Goal: Information Seeking & Learning: Learn about a topic

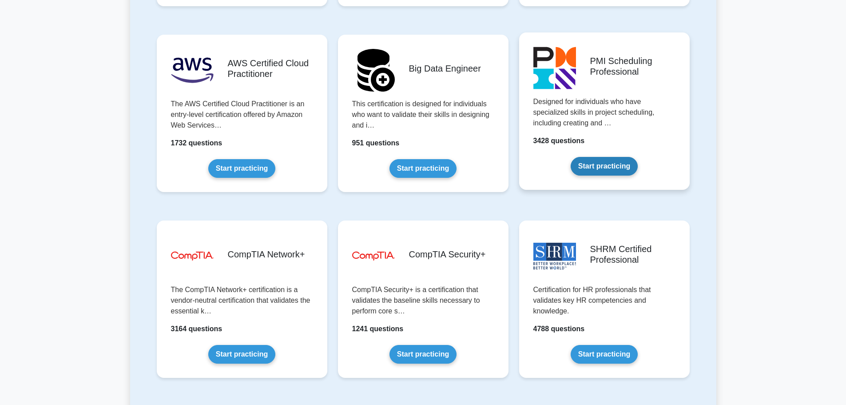
scroll to position [1555, 0]
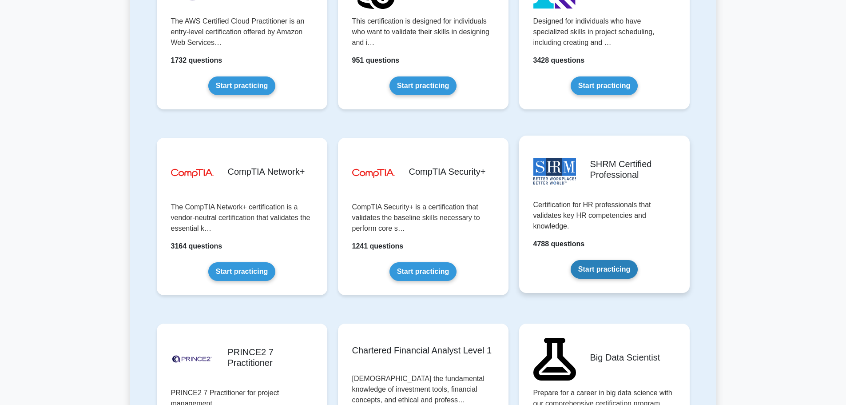
click at [598, 261] on link "Start practicing" at bounding box center [604, 269] width 67 height 19
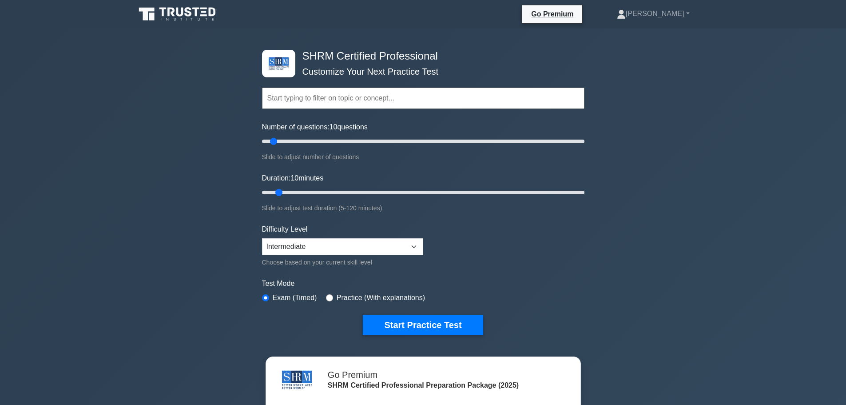
click at [315, 96] on input "text" at bounding box center [423, 98] width 323 height 21
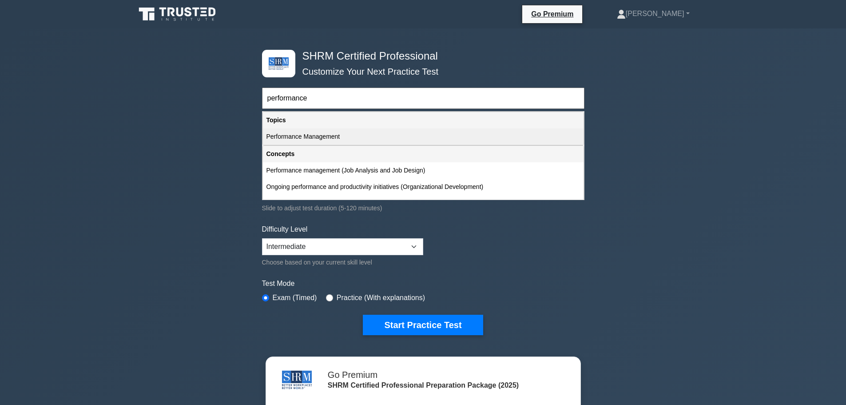
click at [319, 139] on div "Performance Management" at bounding box center [423, 136] width 321 height 16
type input "Performance Management"
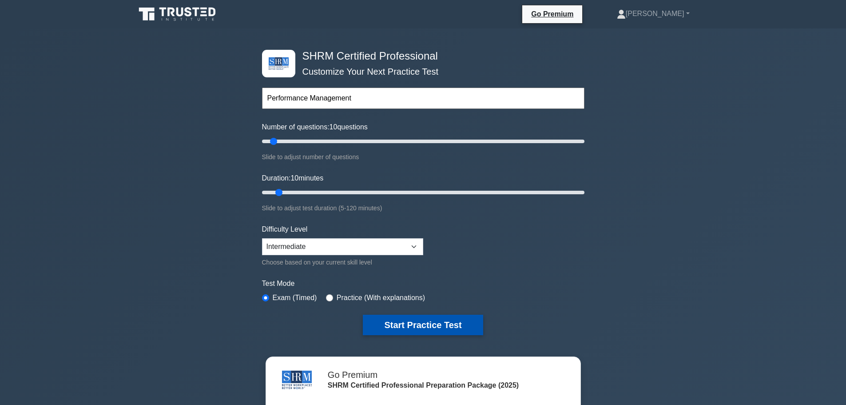
click at [433, 322] on button "Start Practice Test" at bounding box center [423, 325] width 120 height 20
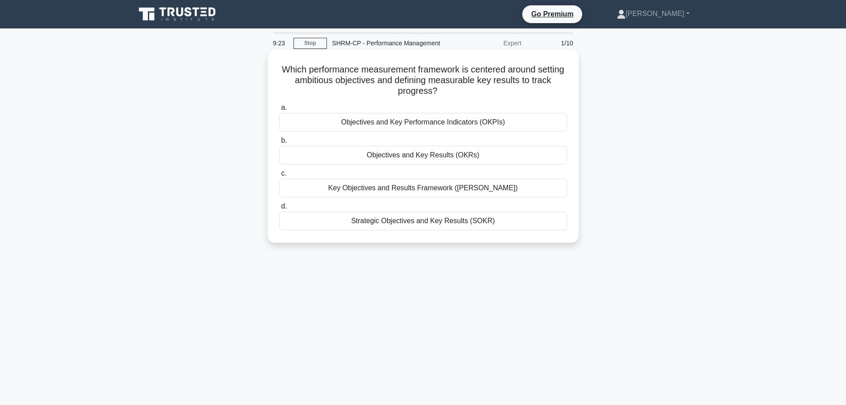
click at [517, 221] on div "Strategic Objectives and Key Results (SOKR)" at bounding box center [423, 221] width 288 height 19
click at [279, 209] on input "d. Strategic Objectives and Key Results (SOKR)" at bounding box center [279, 207] width 0 height 6
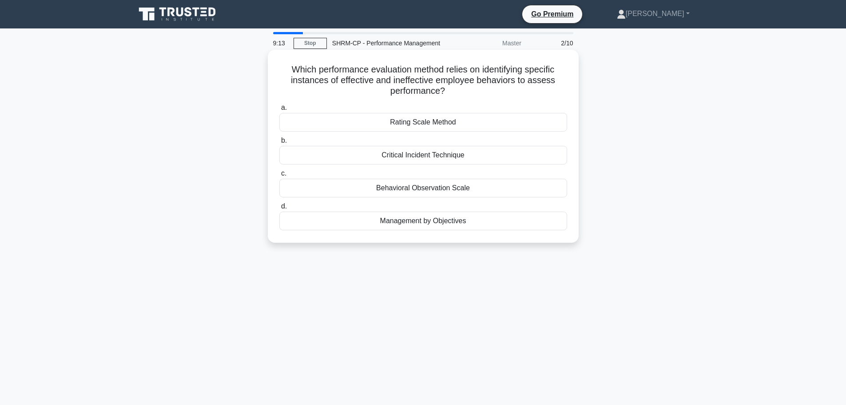
click at [475, 189] on div "Behavioral Observation Scale" at bounding box center [423, 188] width 288 height 19
click at [279, 176] on input "c. Behavioral Observation Scale" at bounding box center [279, 174] width 0 height 6
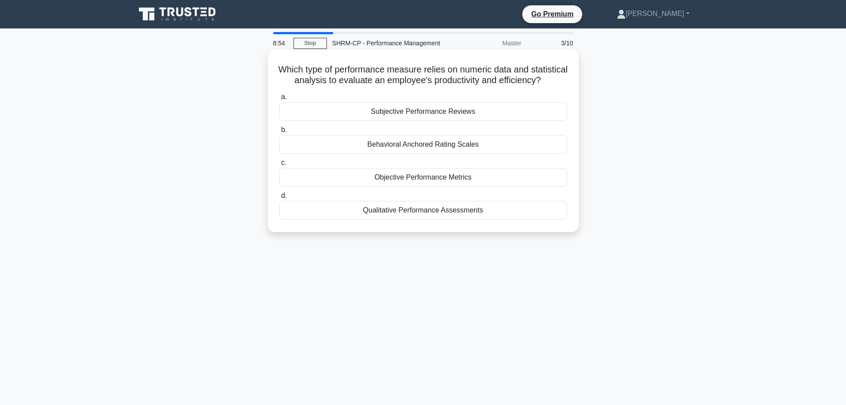
click at [399, 154] on div "Behavioral Anchored Rating Scales" at bounding box center [423, 144] width 288 height 19
click at [279, 133] on input "b. Behavioral Anchored Rating Scales" at bounding box center [279, 130] width 0 height 6
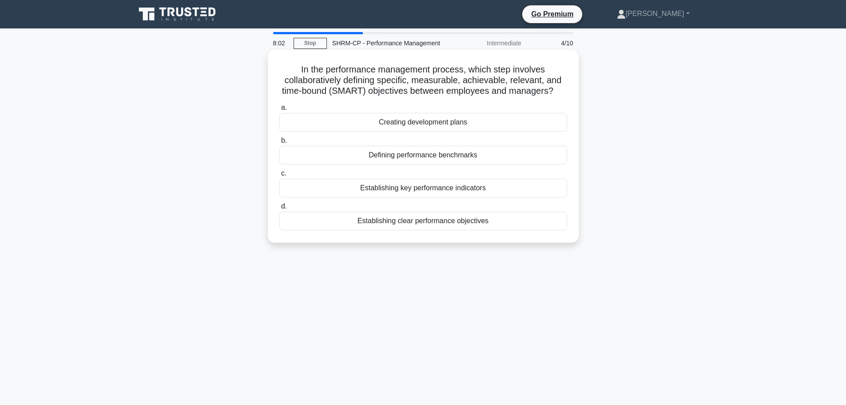
click at [392, 188] on div "Establishing key performance indicators" at bounding box center [423, 188] width 288 height 19
click at [279, 176] on input "c. Establishing key performance indicators" at bounding box center [279, 174] width 0 height 6
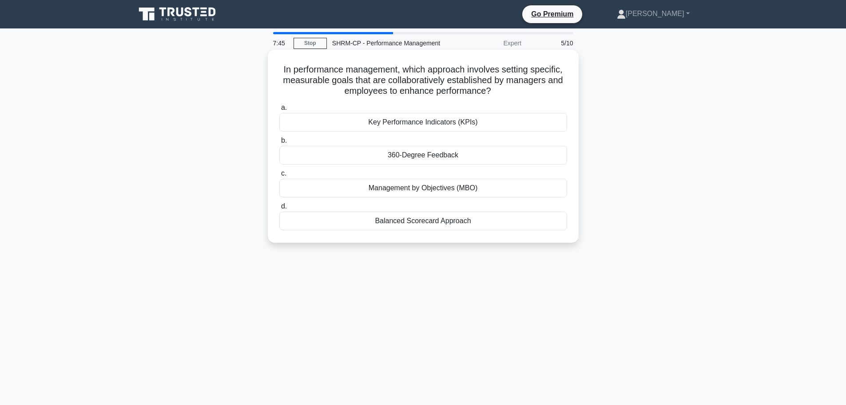
click at [455, 191] on div "Management by Objectives (MBO)" at bounding box center [423, 188] width 288 height 19
click at [279, 176] on input "c. Management by Objectives (MBO)" at bounding box center [279, 174] width 0 height 6
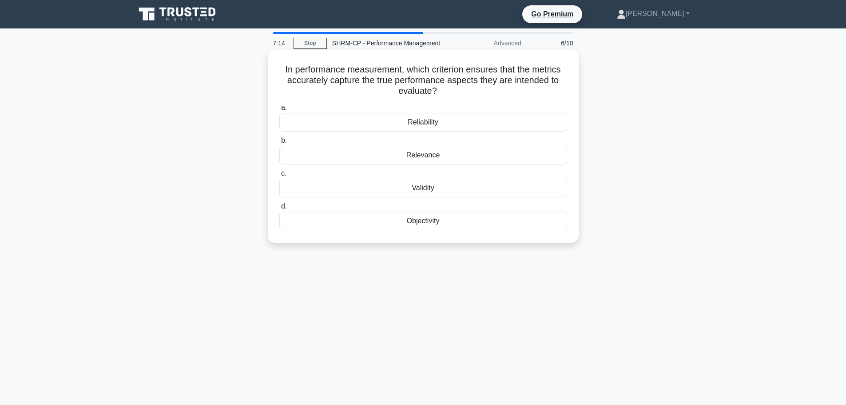
click at [449, 129] on div "Reliability" at bounding box center [423, 122] width 288 height 19
click at [279, 111] on input "a. Reliability" at bounding box center [279, 108] width 0 height 6
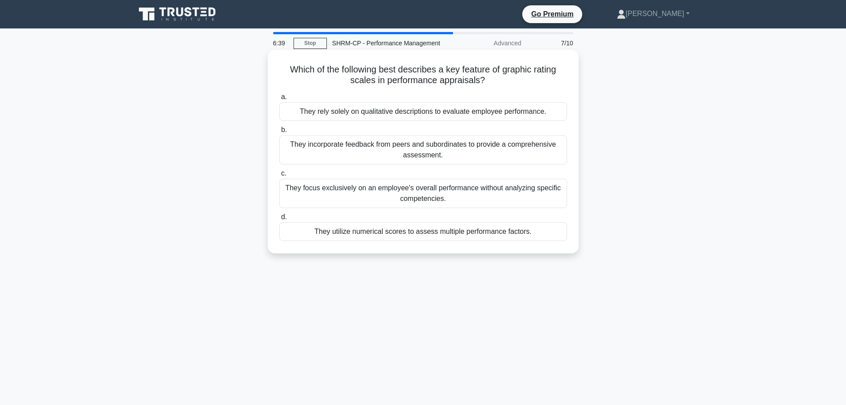
click at [350, 232] on div "They utilize numerical scores to assess multiple performance factors." at bounding box center [423, 231] width 288 height 19
click at [279, 220] on input "d. They utilize numerical scores to assess multiple performance factors." at bounding box center [279, 217] width 0 height 6
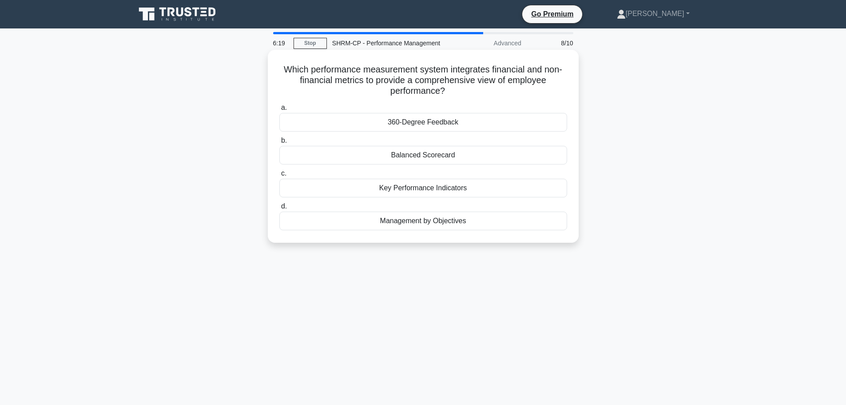
click at [470, 156] on div "Balanced Scorecard" at bounding box center [423, 155] width 288 height 19
click at [279, 144] on input "b. Balanced Scorecard" at bounding box center [279, 141] width 0 height 6
click at [473, 122] on div "The Five Whys technique" at bounding box center [423, 122] width 288 height 19
click at [279, 111] on input "a. The Five Whys technique" at bounding box center [279, 108] width 0 height 6
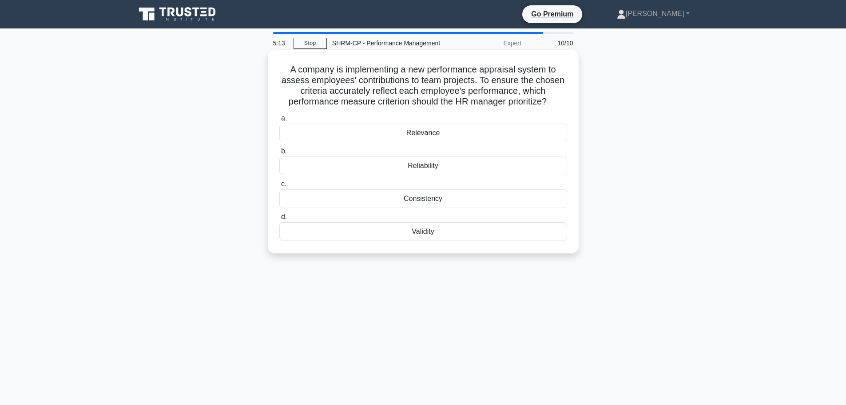
click at [460, 136] on div "Relevance" at bounding box center [423, 133] width 288 height 19
click at [279, 121] on input "a. Relevance" at bounding box center [279, 119] width 0 height 6
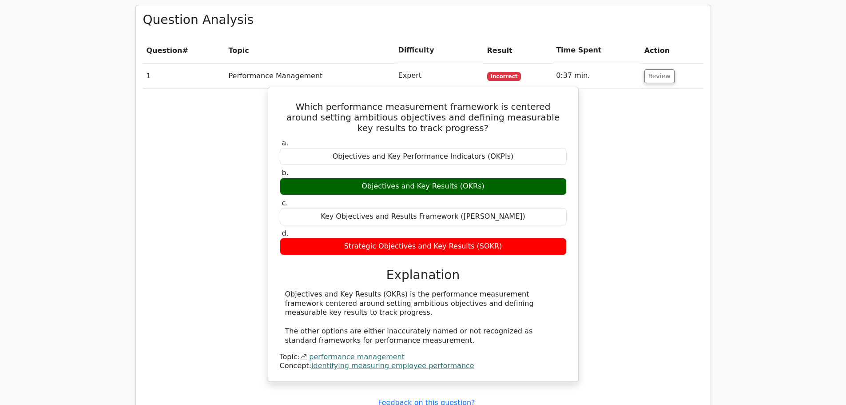
scroll to position [622, 0]
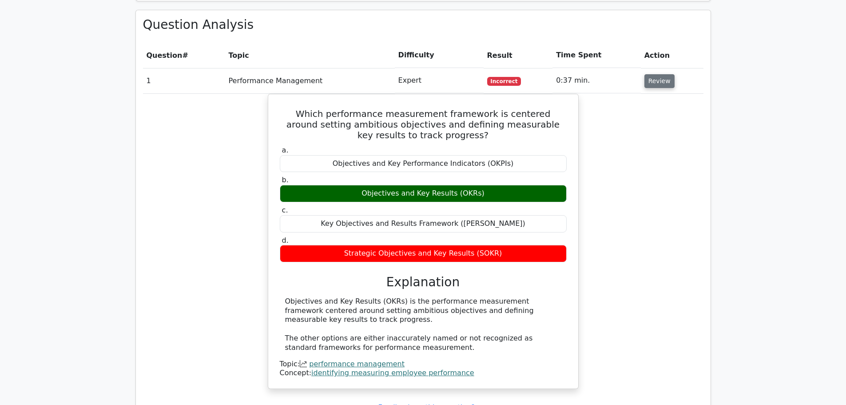
click at [652, 74] on button "Review" at bounding box center [660, 81] width 30 height 14
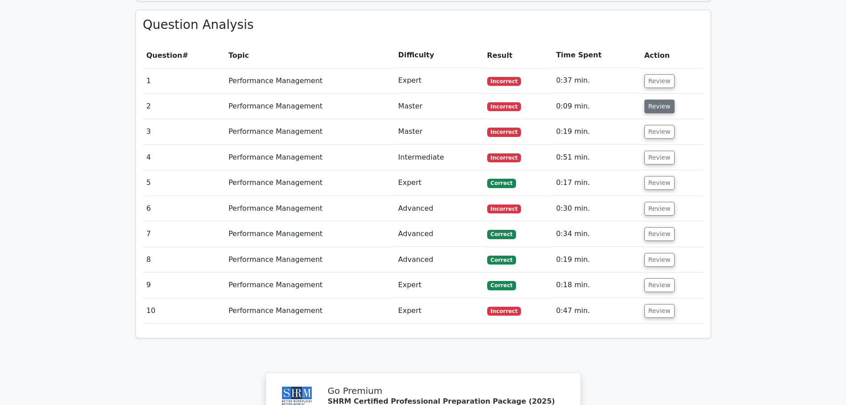
click at [666, 100] on button "Review" at bounding box center [660, 107] width 30 height 14
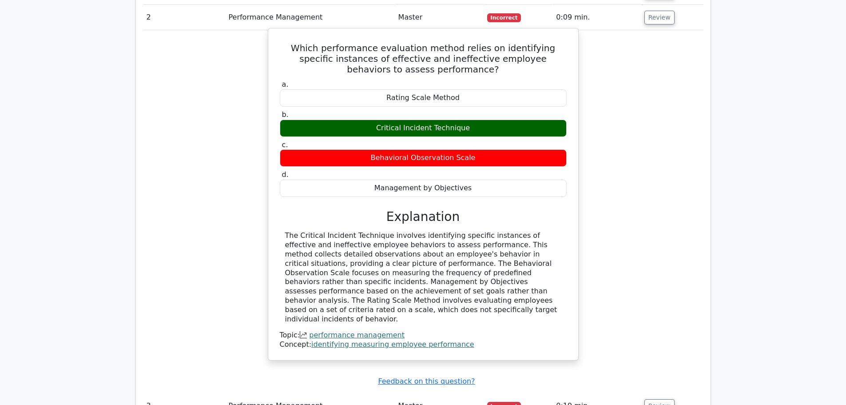
scroll to position [667, 0]
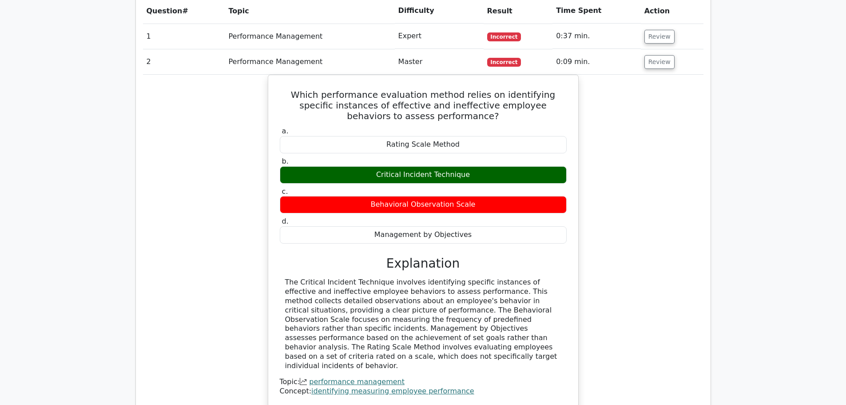
click at [642, 49] on td "Review" at bounding box center [672, 61] width 63 height 25
click at [656, 55] on button "Review" at bounding box center [660, 62] width 30 height 14
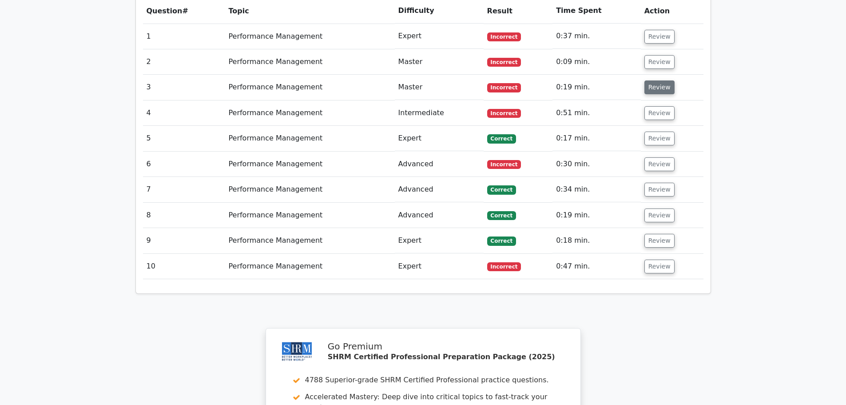
click at [658, 80] on button "Review" at bounding box center [660, 87] width 30 height 14
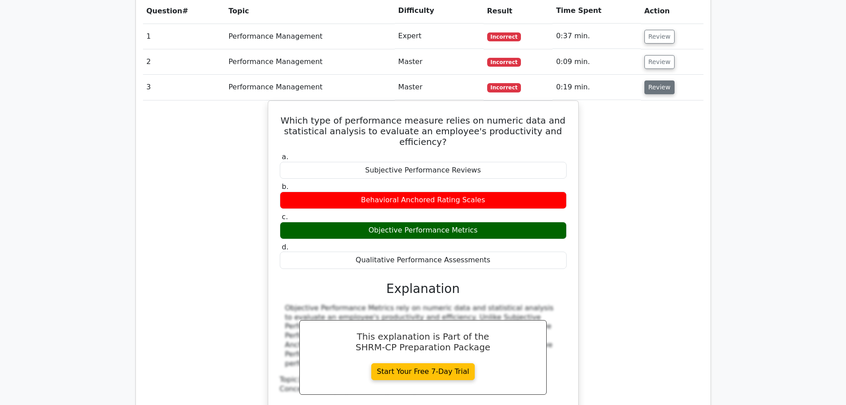
click at [656, 80] on button "Review" at bounding box center [660, 87] width 30 height 14
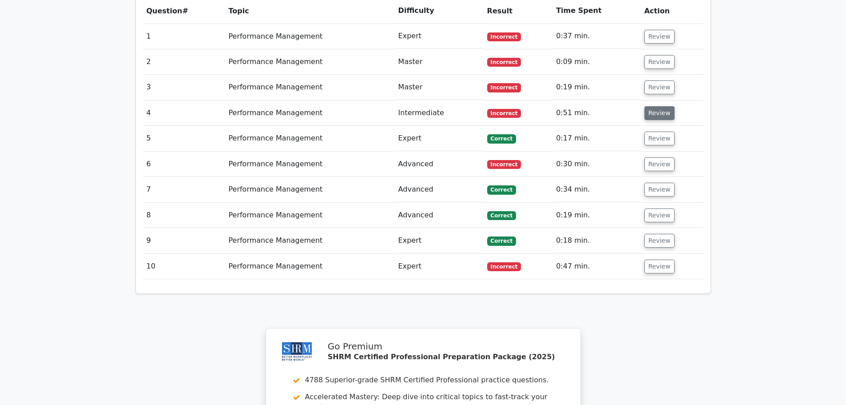
click at [655, 106] on button "Review" at bounding box center [660, 113] width 30 height 14
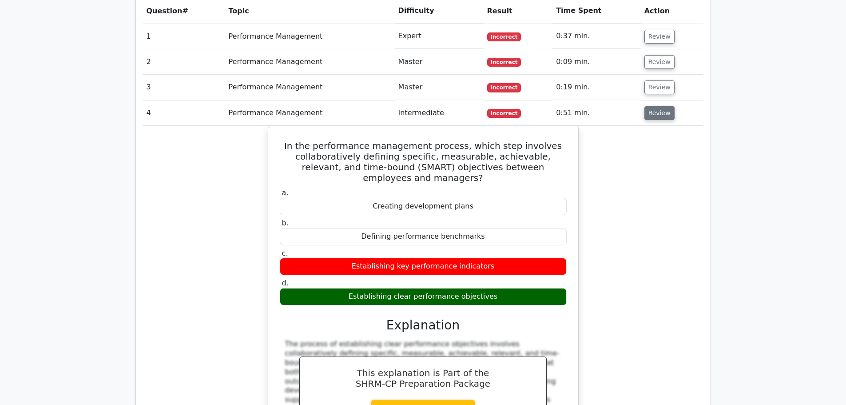
click at [658, 106] on button "Review" at bounding box center [660, 113] width 30 height 14
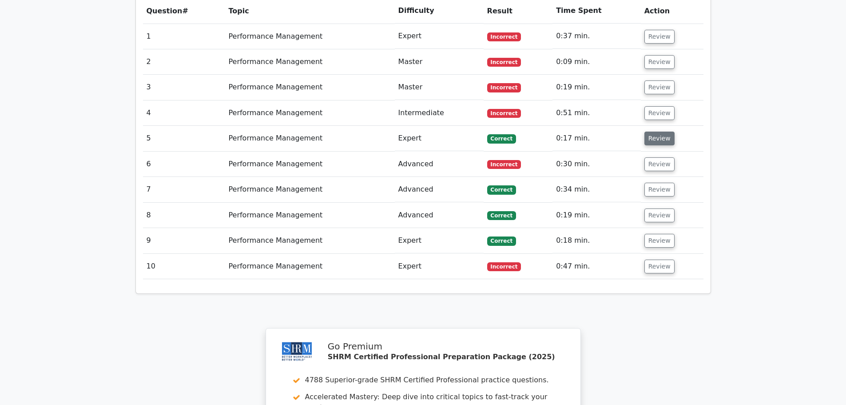
click at [657, 132] on button "Review" at bounding box center [660, 139] width 30 height 14
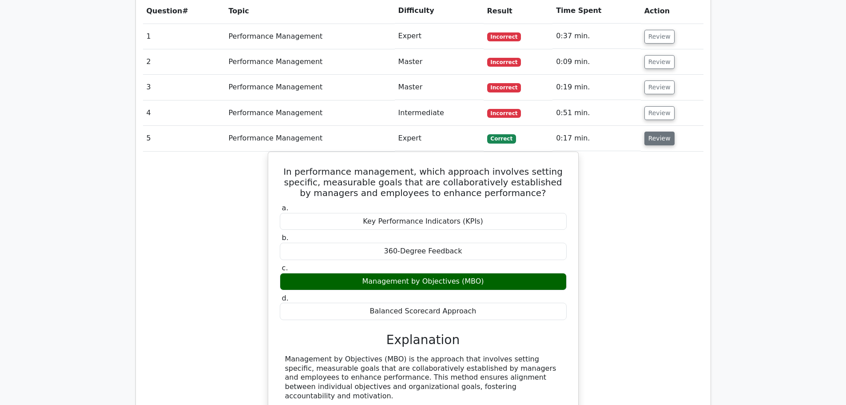
click at [657, 132] on button "Review" at bounding box center [660, 139] width 30 height 14
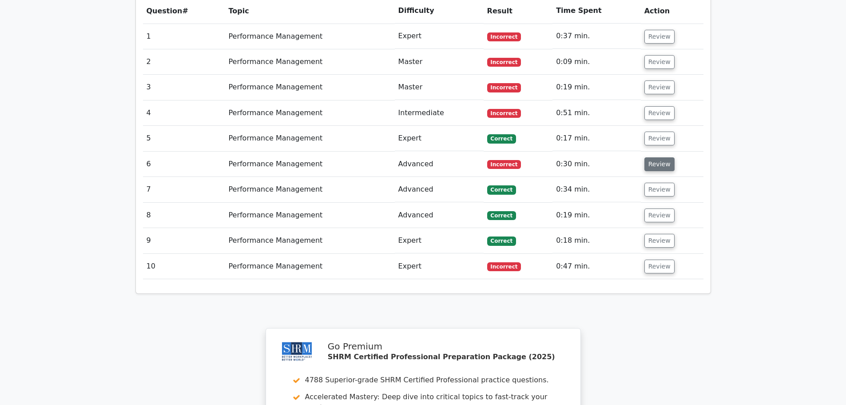
click at [656, 157] on button "Review" at bounding box center [660, 164] width 30 height 14
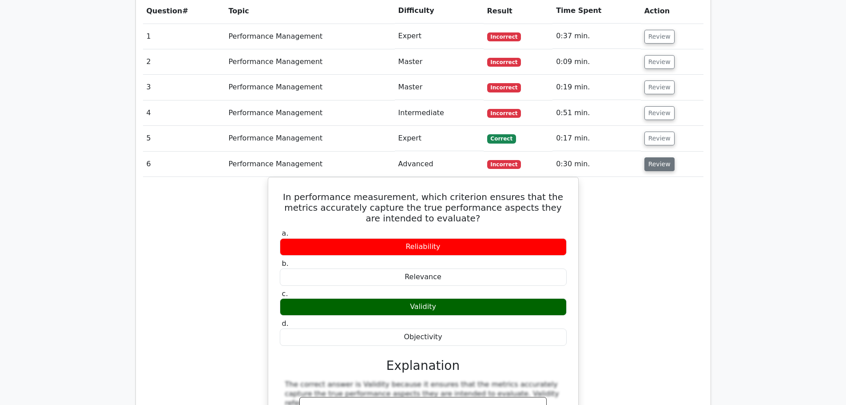
click at [645, 157] on button "Review" at bounding box center [660, 164] width 30 height 14
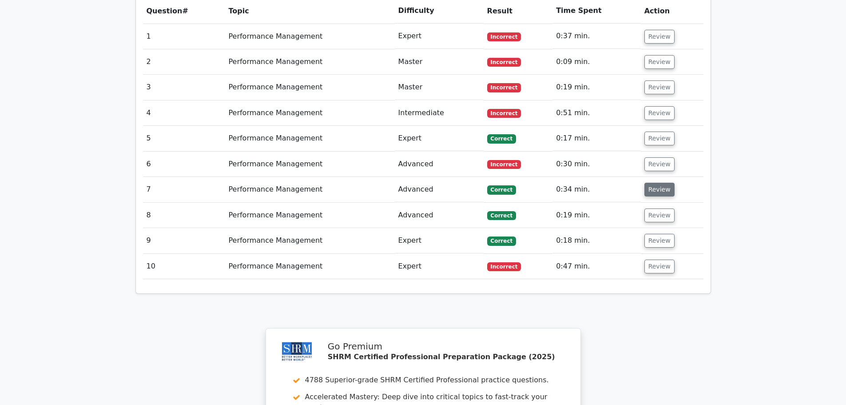
click at [647, 183] on button "Review" at bounding box center [660, 190] width 30 height 14
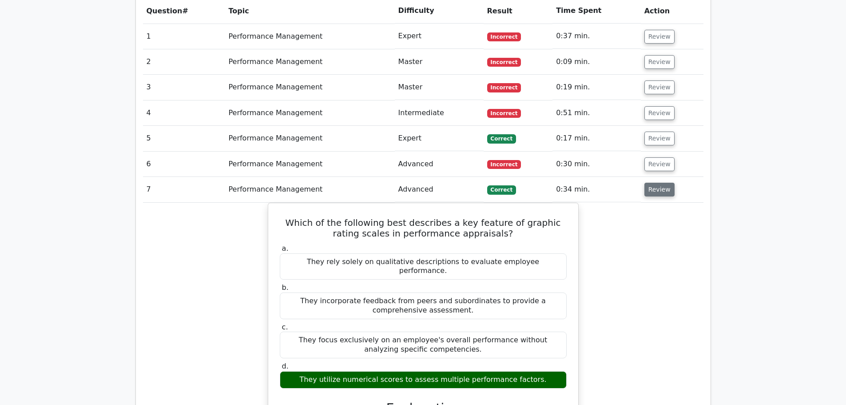
click at [647, 183] on button "Review" at bounding box center [660, 190] width 30 height 14
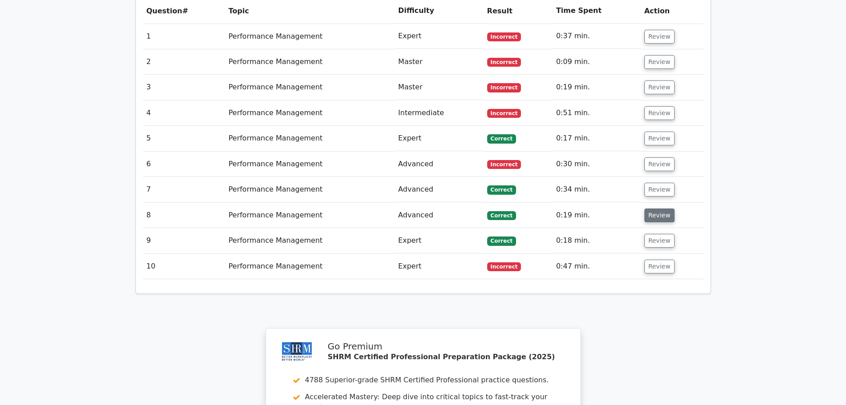
click at [657, 208] on button "Review" at bounding box center [660, 215] width 30 height 14
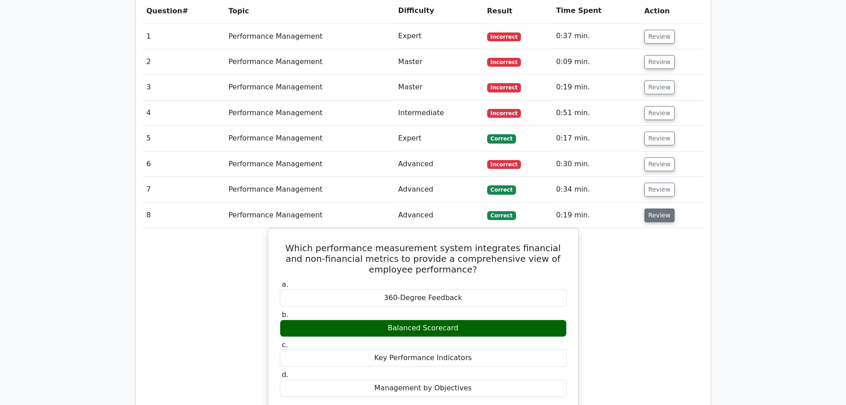
click at [657, 208] on button "Review" at bounding box center [660, 215] width 30 height 14
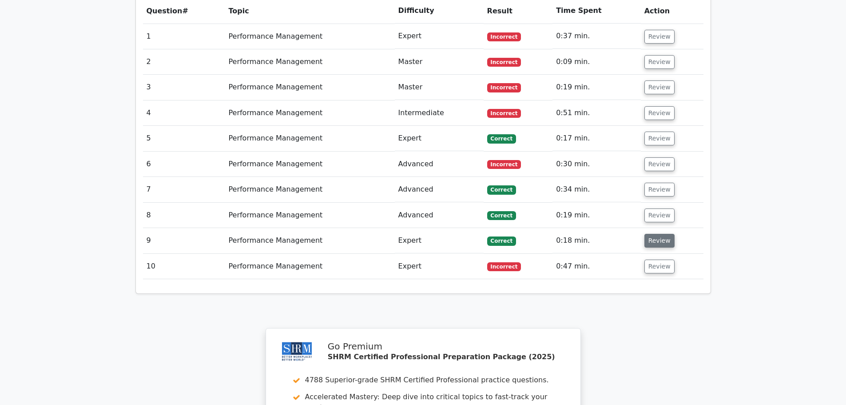
click at [652, 234] on button "Review" at bounding box center [660, 241] width 30 height 14
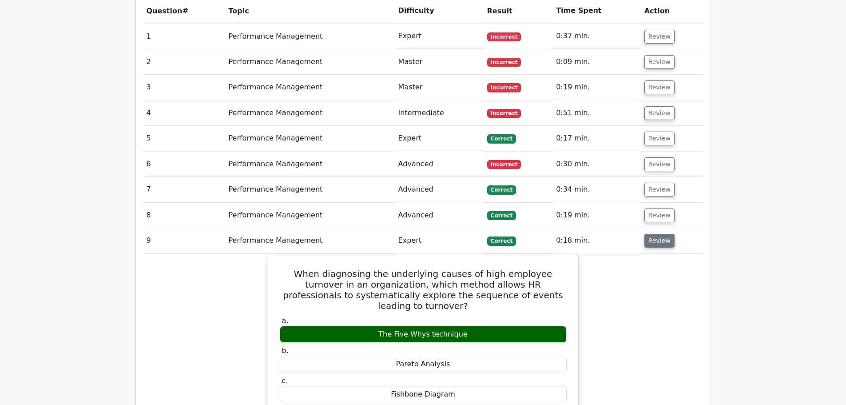
click at [653, 234] on button "Review" at bounding box center [660, 241] width 30 height 14
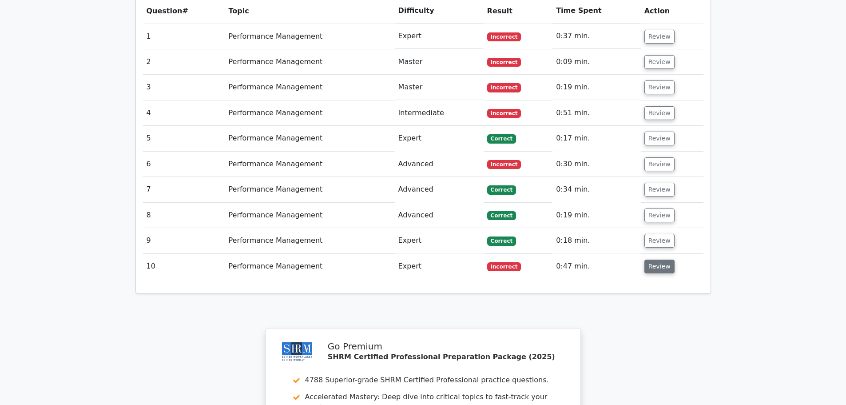
click at [653, 259] on button "Review" at bounding box center [660, 266] width 30 height 14
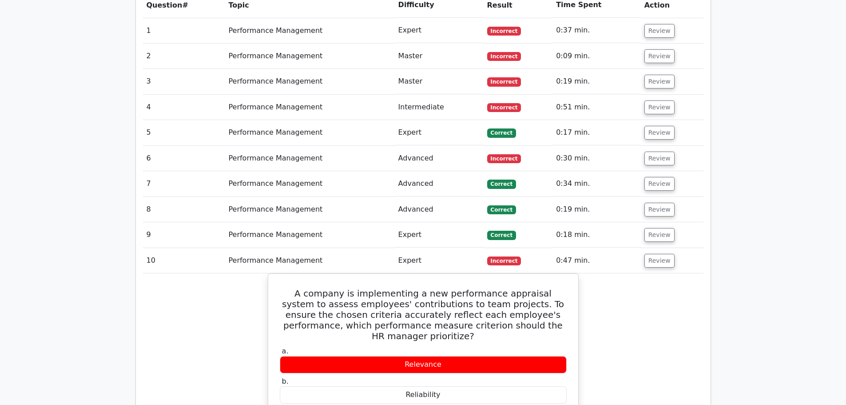
scroll to position [755, 0]
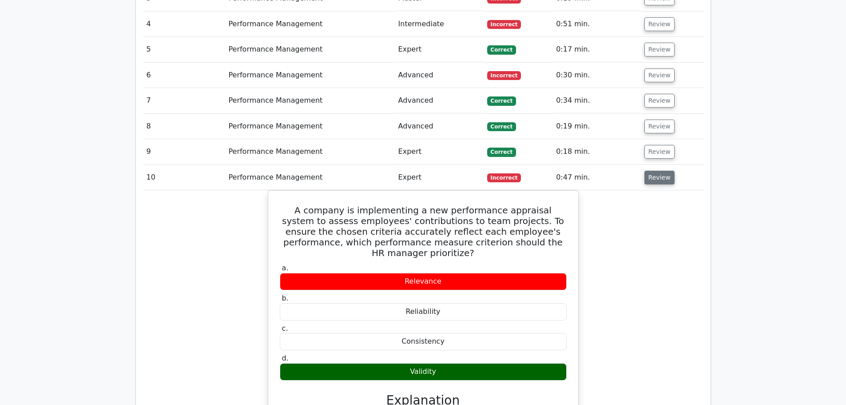
click at [657, 171] on button "Review" at bounding box center [660, 178] width 30 height 14
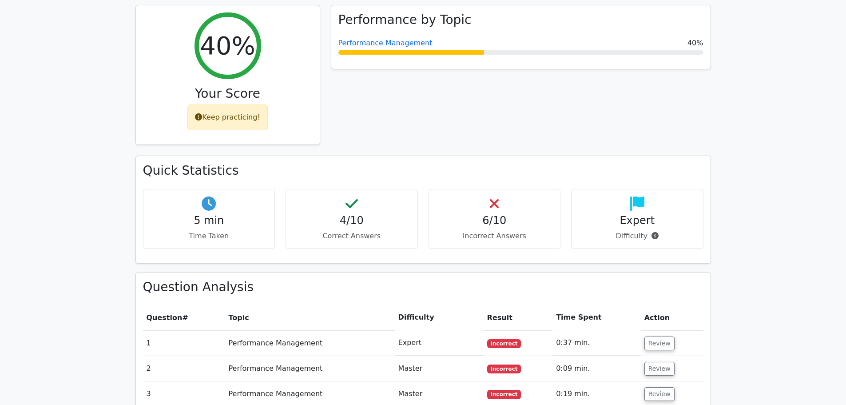
scroll to position [171, 0]
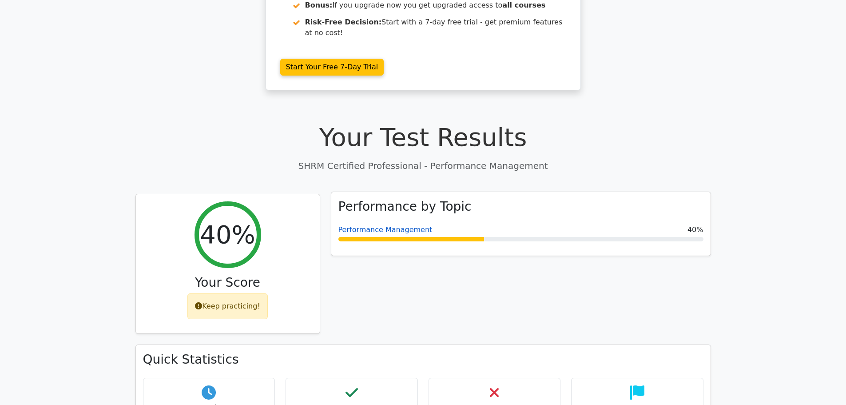
click at [360, 225] on link "Performance Management" at bounding box center [386, 229] width 94 height 8
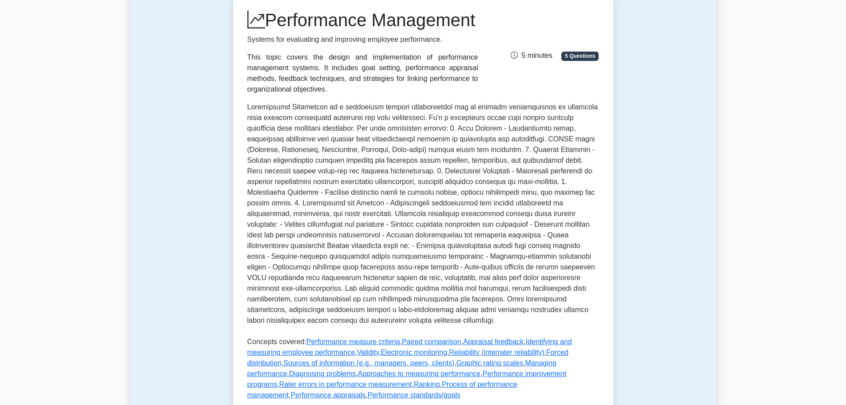
scroll to position [89, 0]
